Goal: Find specific page/section: Find specific page/section

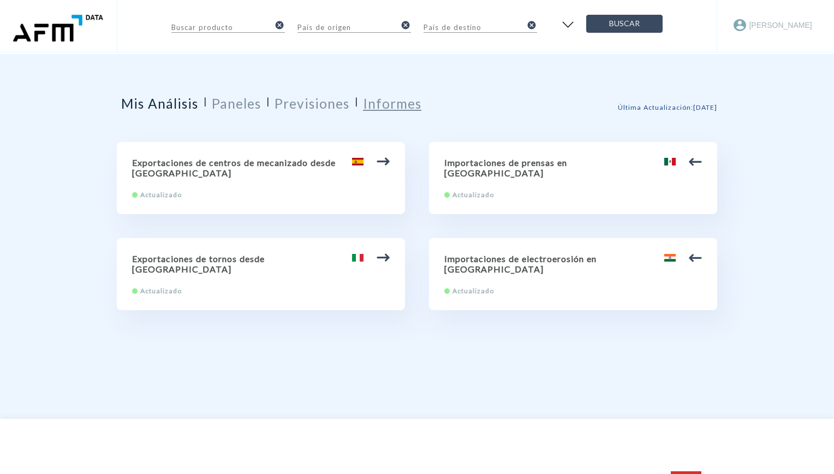
click at [403, 100] on h2 "Informes" at bounding box center [392, 104] width 58 height 16
click at [405, 108] on h2 "Informes" at bounding box center [392, 104] width 58 height 16
click at [409, 105] on h2 "Informes" at bounding box center [392, 104] width 58 height 16
